Goal: Navigation & Orientation: Find specific page/section

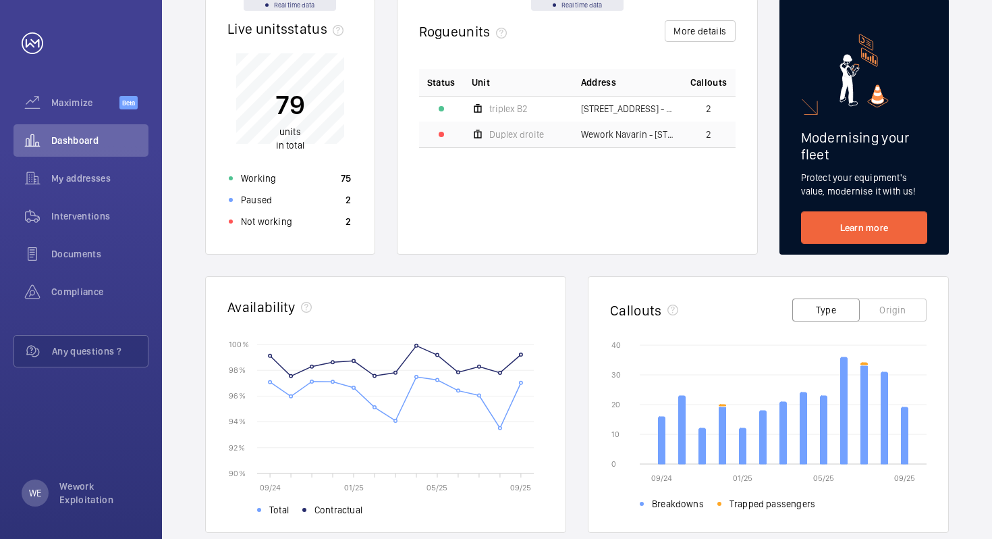
scroll to position [147, 0]
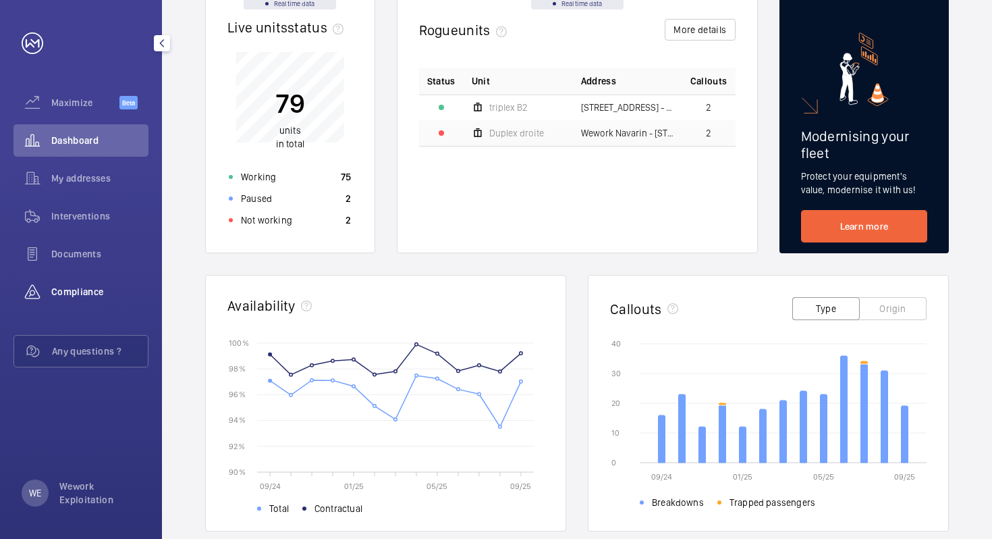
click at [73, 294] on span "Compliance" at bounding box center [99, 291] width 97 height 13
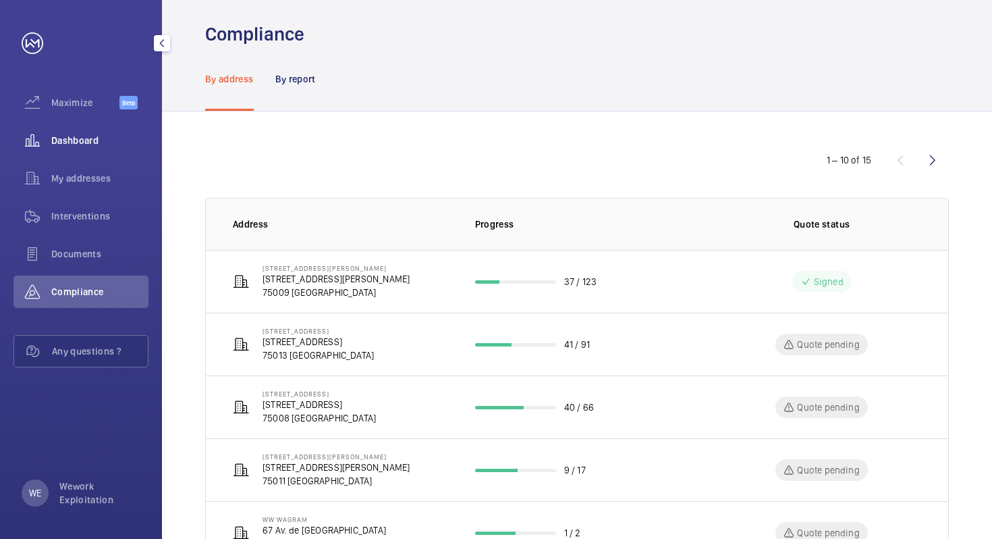
click at [83, 140] on span "Dashboard" at bounding box center [99, 140] width 97 height 13
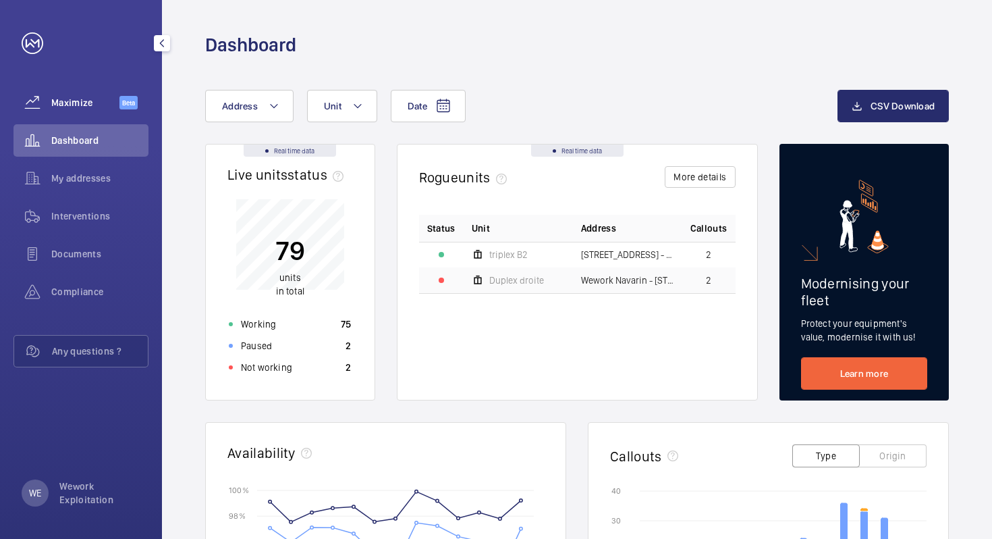
click at [84, 104] on span "Maximize" at bounding box center [85, 102] width 68 height 13
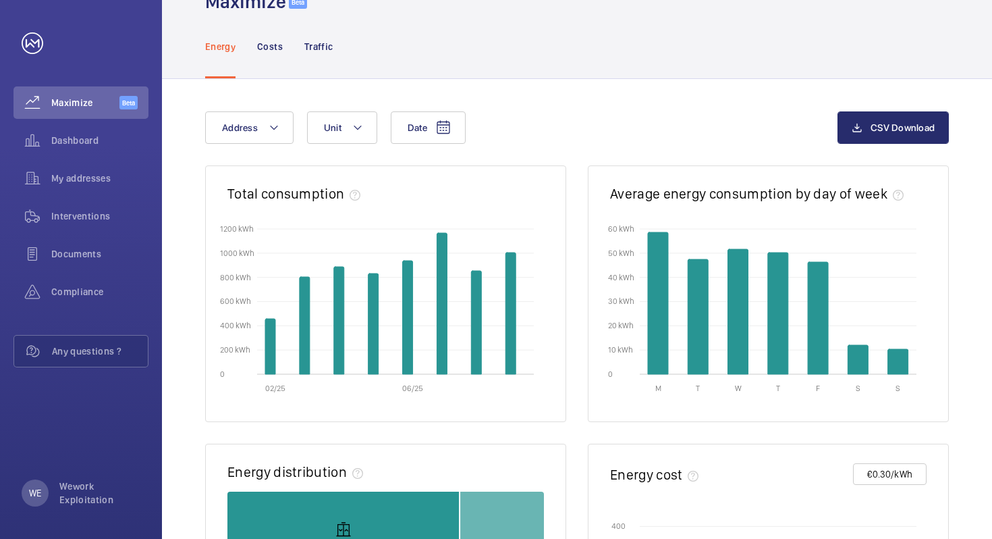
scroll to position [33, 0]
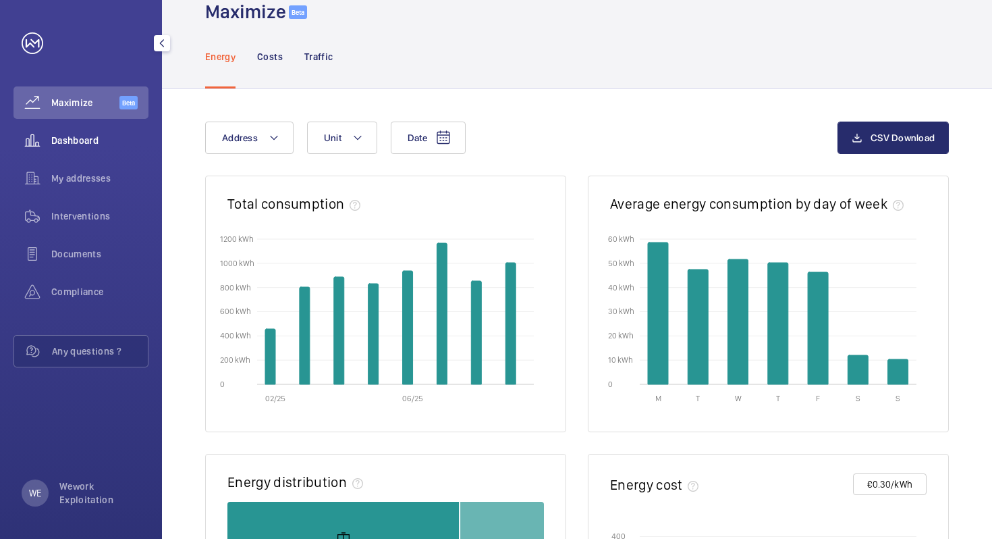
click at [86, 144] on span "Dashboard" at bounding box center [99, 140] width 97 height 13
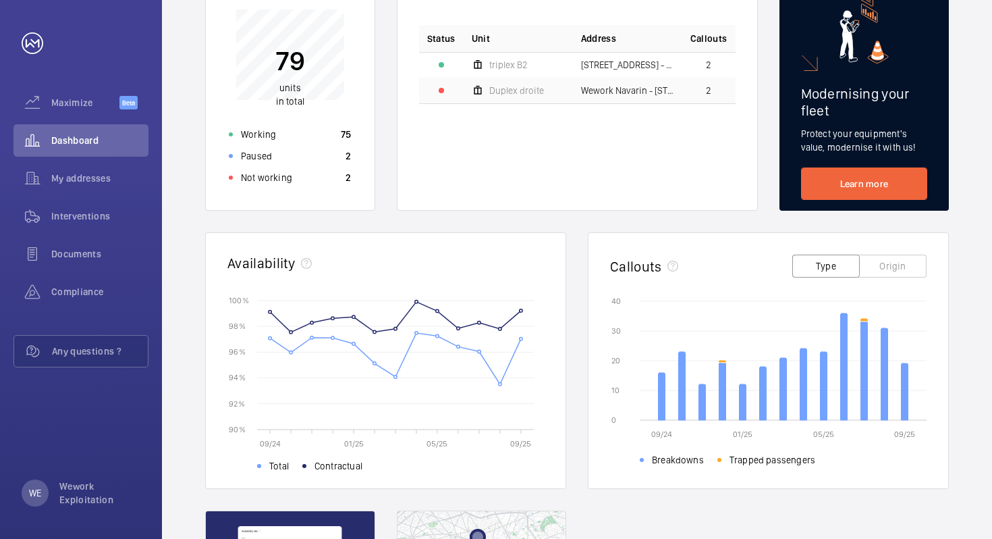
scroll to position [181, 0]
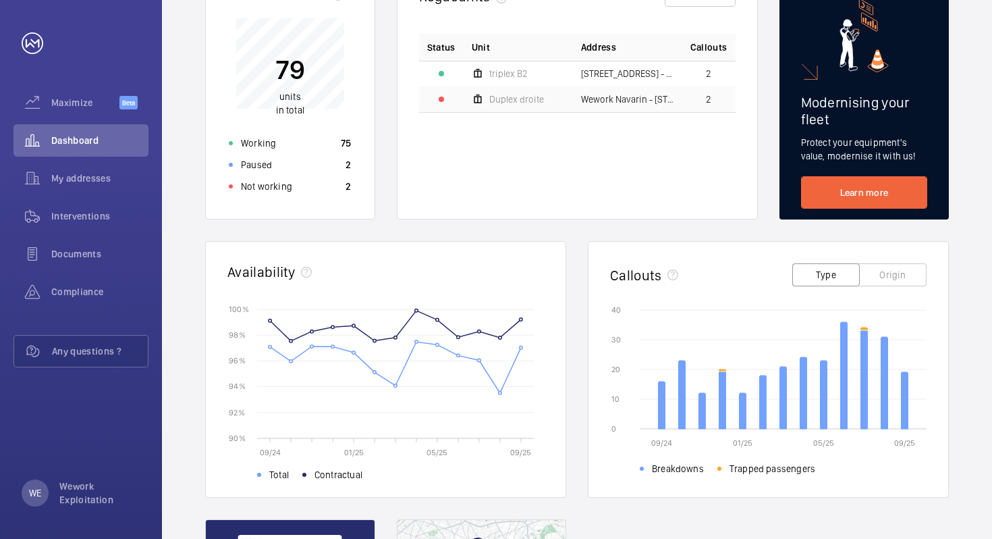
click at [901, 268] on button "Origin" at bounding box center [892, 274] width 67 height 23
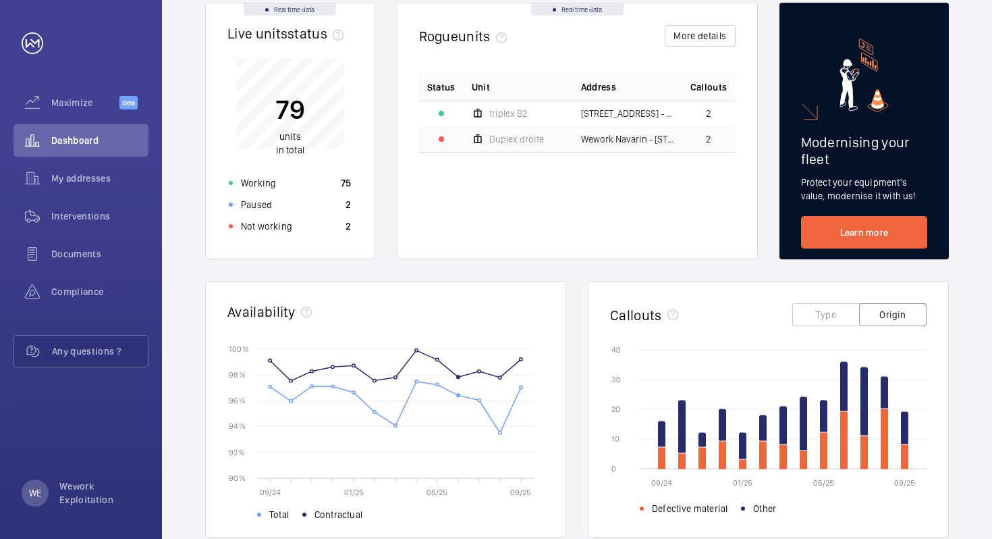
scroll to position [142, 0]
